Goal: Information Seeking & Learning: Learn about a topic

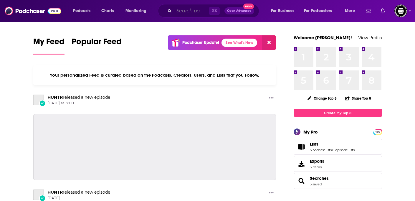
click at [193, 11] on input "Search podcasts, credits, & more..." at bounding box center [191, 10] width 35 height 9
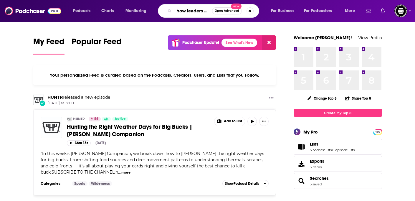
scroll to position [0, 1]
type input "how leaders lead"
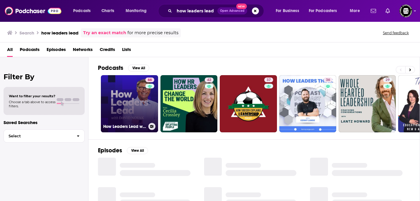
click at [137, 103] on link "66 How Leaders Lead with [PERSON_NAME]" at bounding box center [129, 103] width 57 height 57
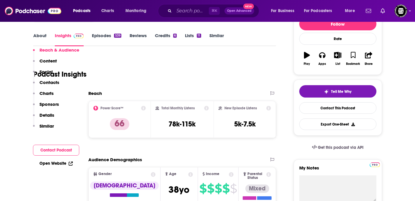
scroll to position [108, 0]
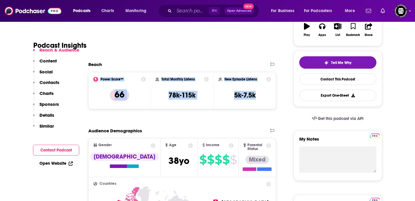
drag, startPoint x: 100, startPoint y: 80, endPoint x: 264, endPoint y: 97, distance: 164.8
click at [264, 97] on div "Power Score™ 66 Total Monthly Listens 78k-115k New Episode Listens 5k-7.5k" at bounding box center [182, 90] width 188 height 37
copy div "Power Score™ 66 Total Monthly Listens 78k-115k New Episode Listens 5k-7.5k"
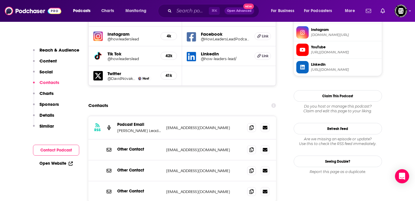
scroll to position [564, 0]
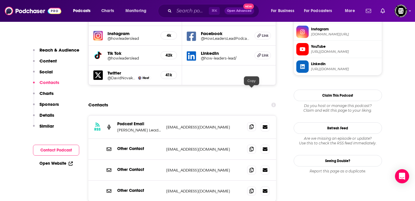
click at [251, 124] on icon at bounding box center [252, 126] width 4 height 5
